Goal: Transaction & Acquisition: Purchase product/service

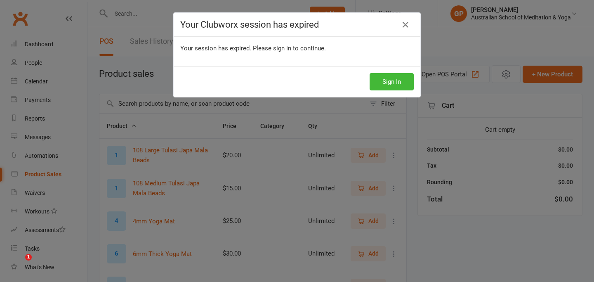
select select "50"
click at [405, 27] on icon at bounding box center [406, 25] width 10 height 10
click at [407, 27] on icon at bounding box center [406, 25] width 10 height 10
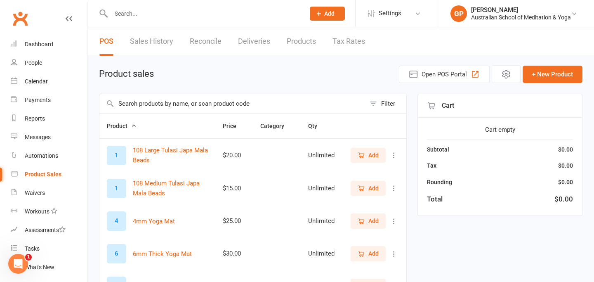
click at [185, 19] on input "text" at bounding box center [204, 14] width 191 height 12
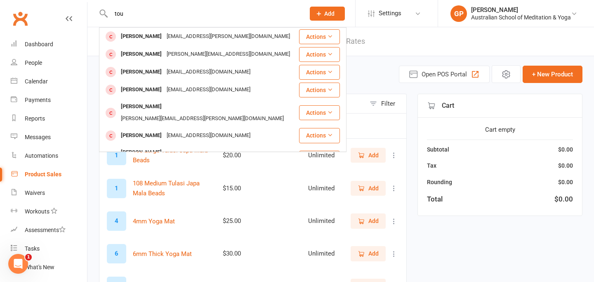
type input "tou"
click at [56, 172] on div "Product Sales" at bounding box center [43, 174] width 37 height 7
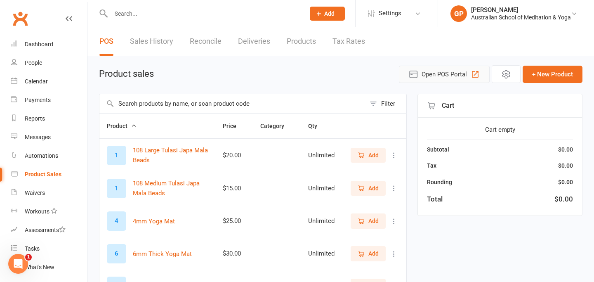
click at [473, 71] on icon "button" at bounding box center [476, 74] width 10 height 10
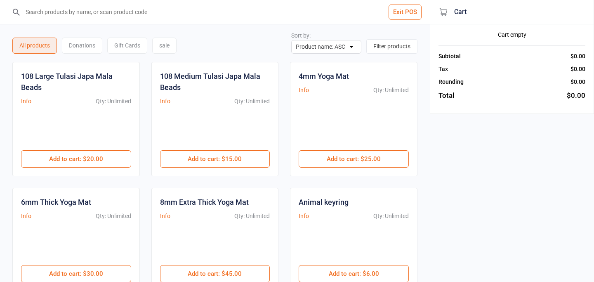
click at [171, 16] on input "search" at bounding box center [219, 12] width 397 height 24
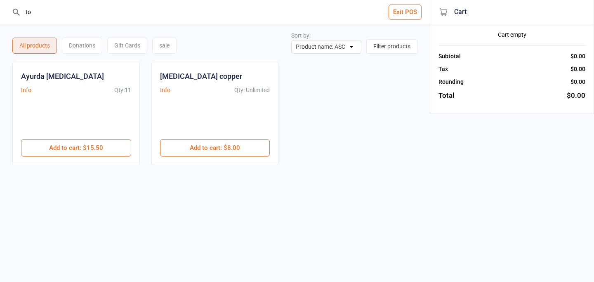
type input "t"
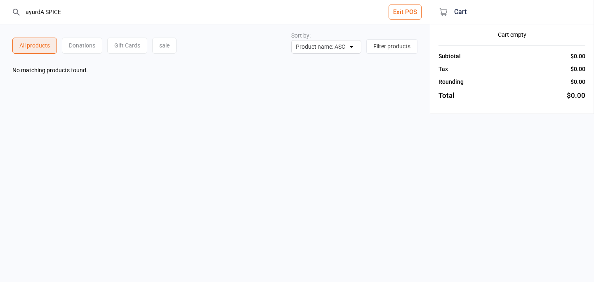
drag, startPoint x: 160, startPoint y: 19, endPoint x: 15, endPoint y: 9, distance: 145.2
click at [15, 9] on div "ayurdA SPICE" at bounding box center [215, 12] width 407 height 24
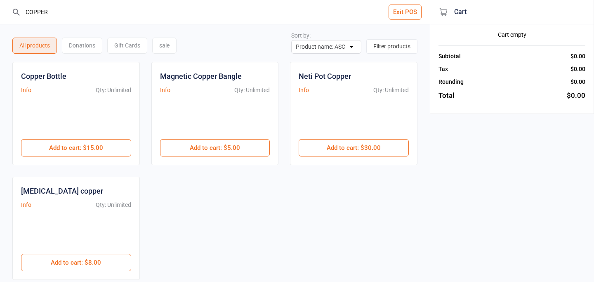
drag, startPoint x: 65, startPoint y: 10, endPoint x: 26, endPoint y: 12, distance: 38.8
click at [26, 12] on input "COPPER" at bounding box center [219, 12] width 397 height 24
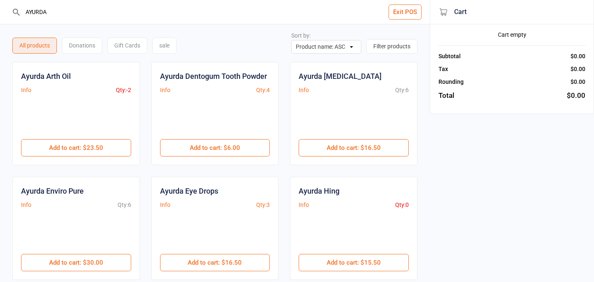
type input "AYURDA"
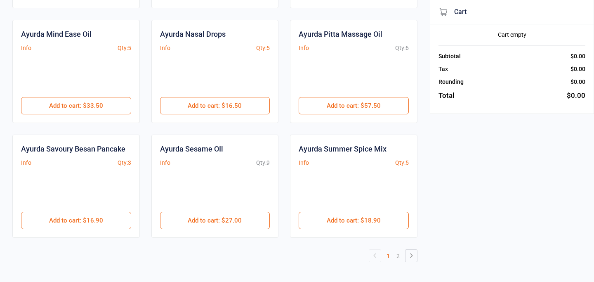
scroll to position [387, 0]
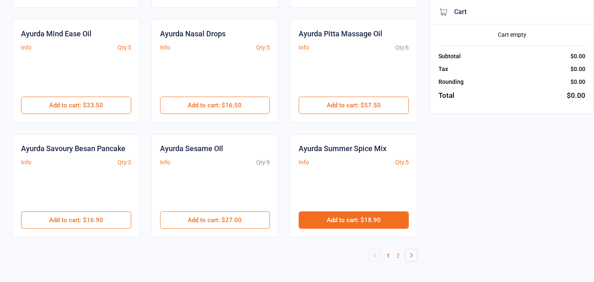
click at [338, 217] on button "Add to cart : $18.90" at bounding box center [354, 219] width 110 height 17
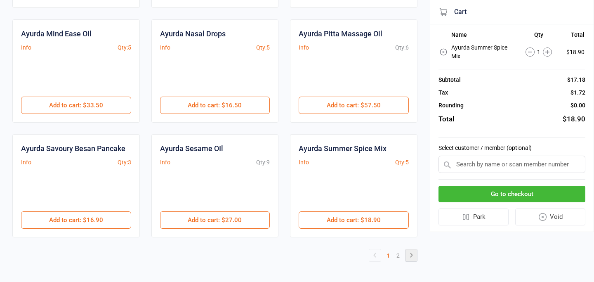
click at [409, 255] on icon at bounding box center [412, 255] width 10 height 10
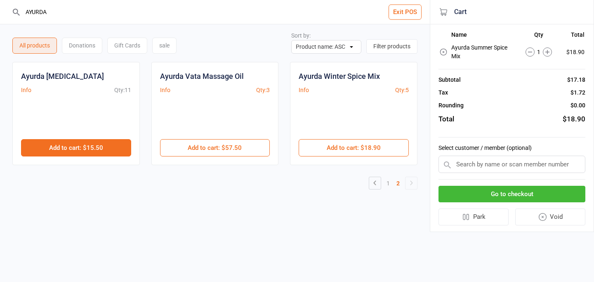
click at [118, 144] on button "Add to cart : $15.50" at bounding box center [76, 147] width 110 height 17
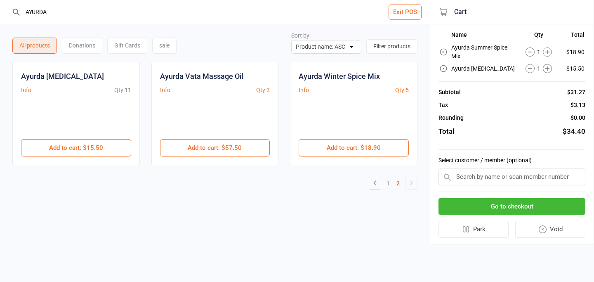
click at [484, 202] on button "Go to checkout" at bounding box center [512, 206] width 147 height 17
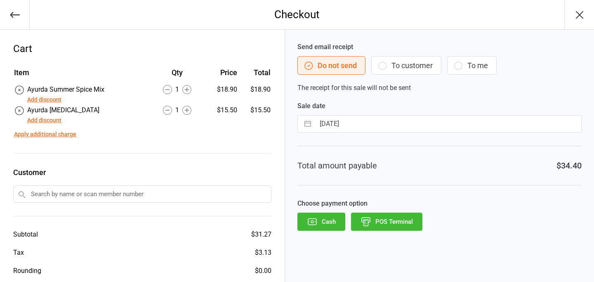
click at [391, 222] on button "POS Terminal" at bounding box center [386, 222] width 71 height 18
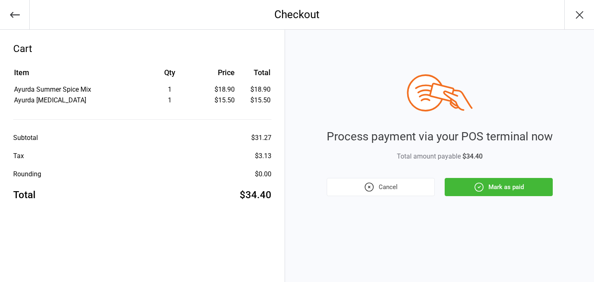
click at [461, 194] on button "Mark as paid" at bounding box center [499, 187] width 108 height 18
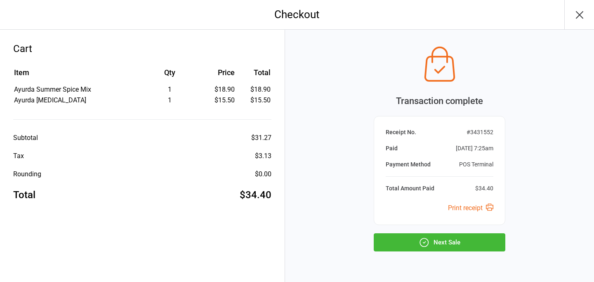
click at [583, 15] on icon "button" at bounding box center [579, 14] width 13 height 13
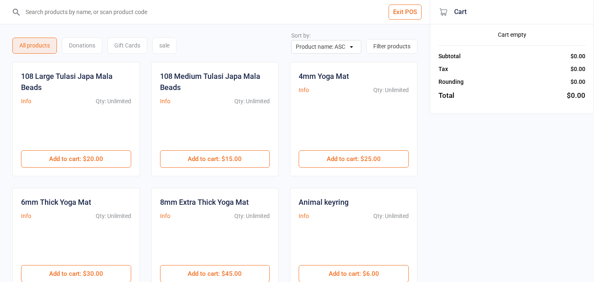
click at [147, 19] on input "search" at bounding box center [219, 12] width 397 height 24
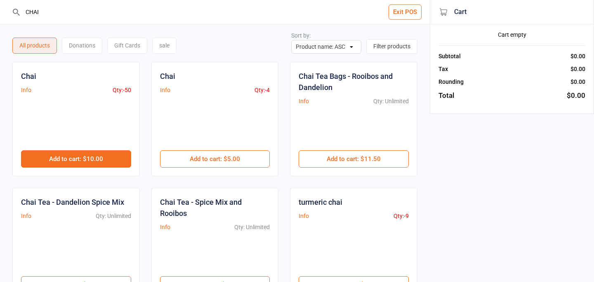
click at [99, 156] on button "Add to cart : $10.00" at bounding box center [76, 158] width 110 height 17
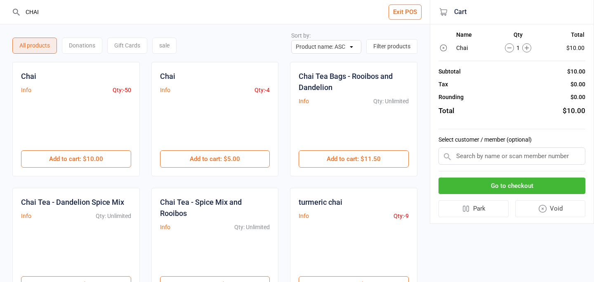
drag, startPoint x: 78, startPoint y: 17, endPoint x: 21, endPoint y: 14, distance: 57.1
click at [21, 14] on div "CHAI" at bounding box center [215, 12] width 407 height 24
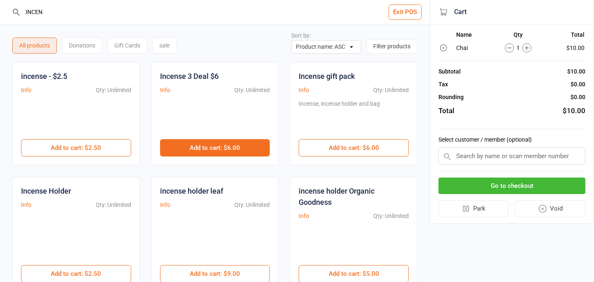
type input "INCEN"
click at [202, 147] on button "Add to cart : $6.00" at bounding box center [215, 147] width 110 height 17
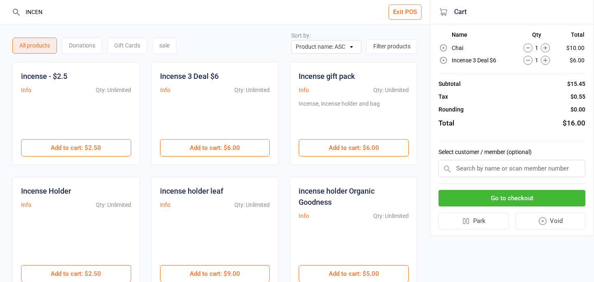
click at [488, 205] on button "Go to checkout" at bounding box center [512, 198] width 147 height 17
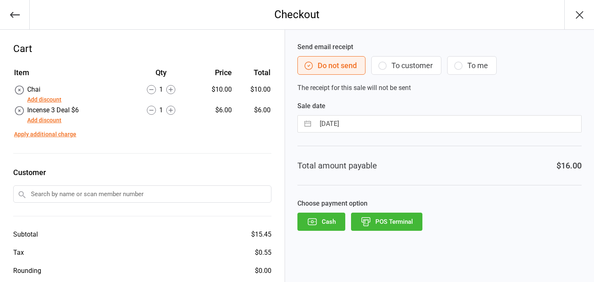
click at [384, 231] on div "Send email receipt Do not send To customer To me The receipt for this sale will…" at bounding box center [439, 174] width 309 height 289
click at [381, 219] on button "POS Terminal" at bounding box center [386, 222] width 71 height 18
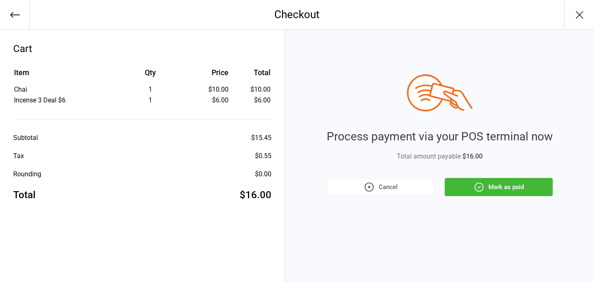
click at [502, 186] on button "Mark as paid" at bounding box center [499, 187] width 108 height 18
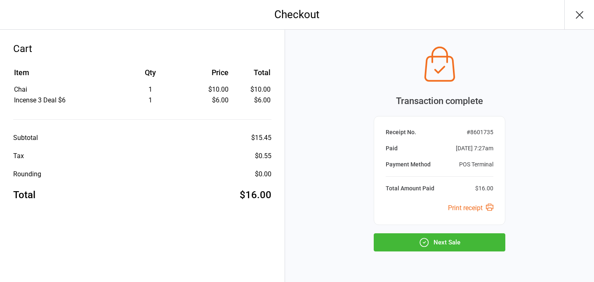
click at [582, 13] on icon "button" at bounding box center [579, 14] width 13 height 13
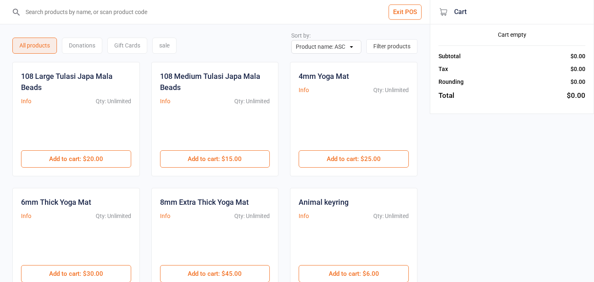
click at [399, 19] on button "Exit POS" at bounding box center [405, 12] width 33 height 15
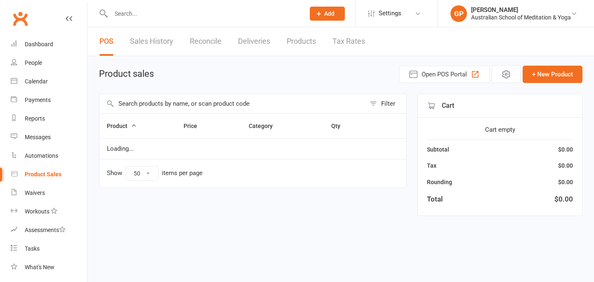
select select "50"
